Goal: Check status: Check status

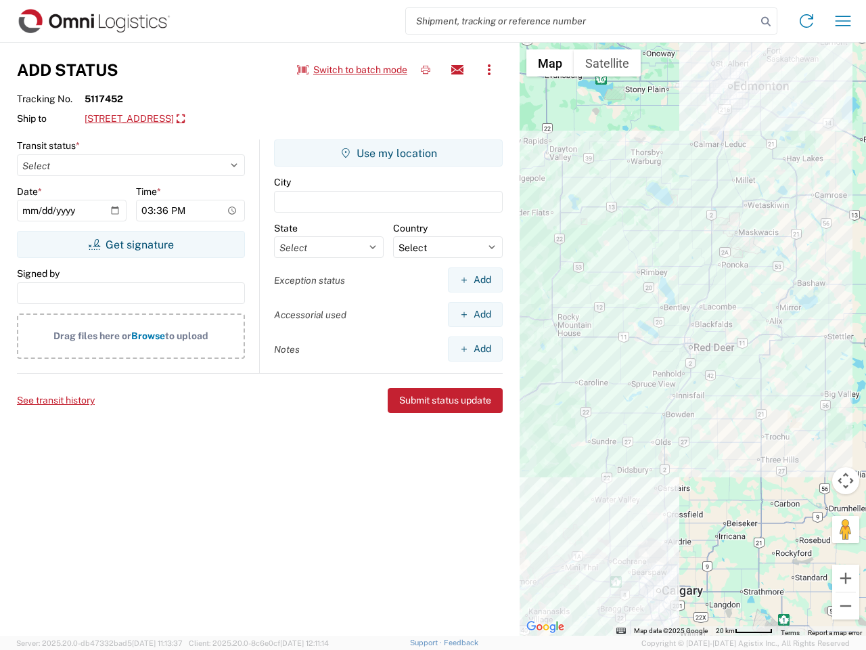
click at [581, 21] on input "search" at bounding box center [581, 21] width 351 height 26
click at [766, 22] on icon at bounding box center [766, 21] width 19 height 19
click at [807, 21] on icon at bounding box center [807, 21] width 22 height 22
click at [843, 21] on icon "button" at bounding box center [844, 21] width 16 height 10
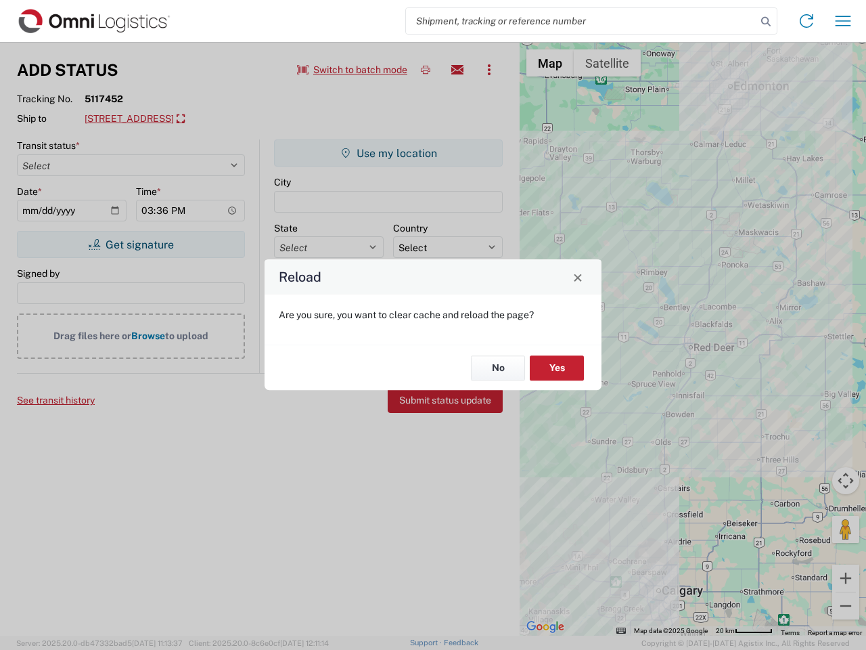
click at [426, 70] on div "Reload Are you sure, you want to clear cache and reload the page? No Yes" at bounding box center [433, 325] width 866 height 650
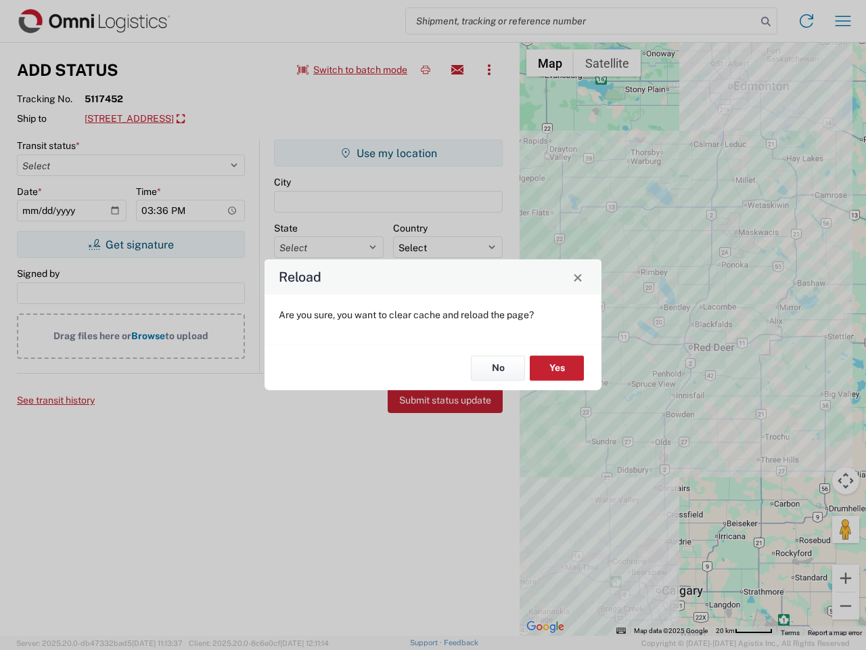
click at [458, 70] on div "Reload Are you sure, you want to clear cache and reload the page? No Yes" at bounding box center [433, 325] width 866 height 650
click at [489, 70] on div "Reload Are you sure, you want to clear cache and reload the page? No Yes" at bounding box center [433, 325] width 866 height 650
click at [188, 119] on div "Reload Are you sure, you want to clear cache and reload the page? No Yes" at bounding box center [433, 325] width 866 height 650
click at [131, 244] on div "Reload Are you sure, you want to clear cache and reload the page? No Yes" at bounding box center [433, 325] width 866 height 650
